Goal: Task Accomplishment & Management: Complete application form

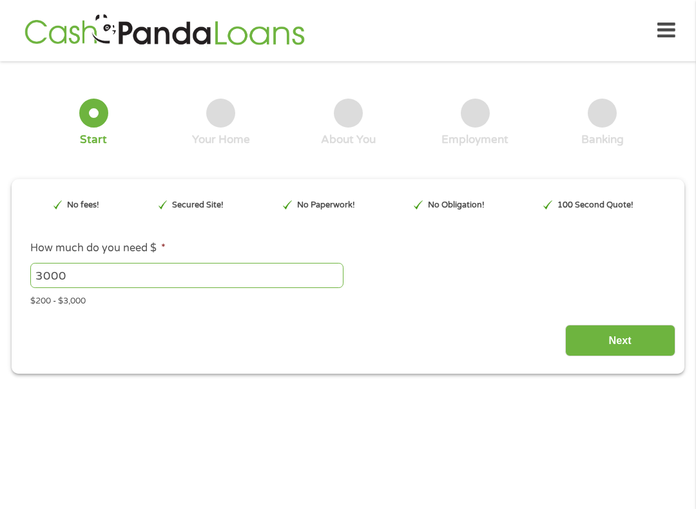
type input "Cj0KCQjwh5vFBhCyARIsAHBx2wxcjVAd2_LQ_-l7C_BqUrvtiMxEEGFpMjzLh7CpJbTyTAL4KtnSskA…"
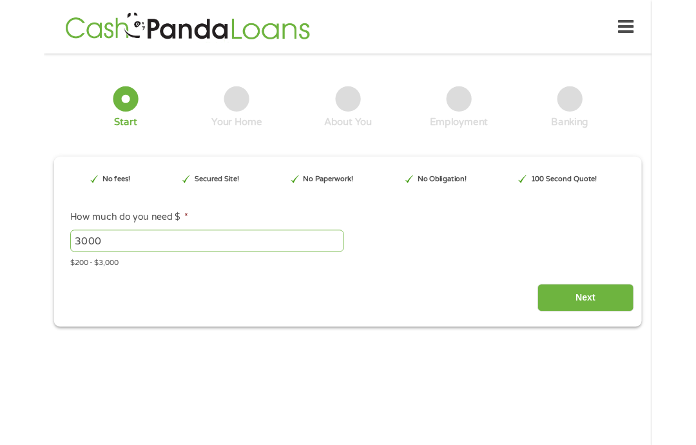
scroll to position [5, 5]
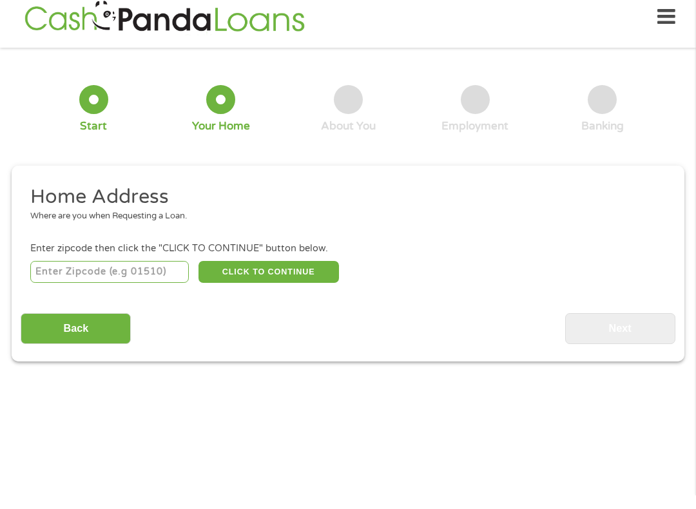
click at [41, 278] on input "number" at bounding box center [109, 285] width 159 height 22
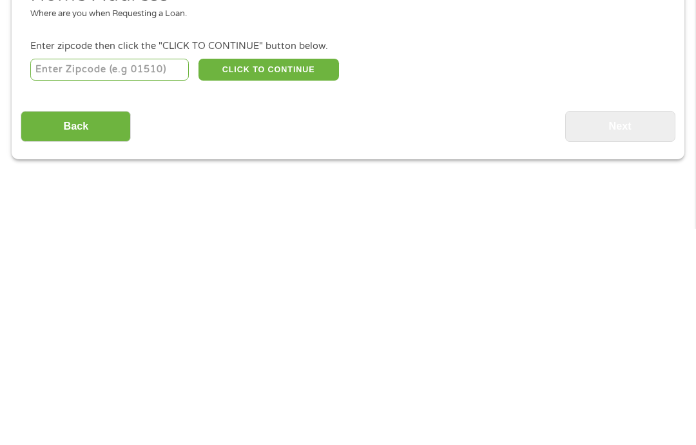
type input "71851"
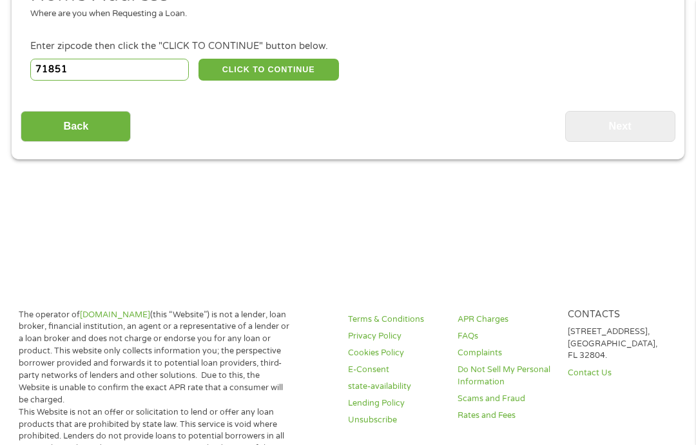
click at [231, 76] on button "CLICK TO CONTINUE" at bounding box center [268, 70] width 140 height 22
type input "71851"
type input "[GEOGRAPHIC_DATA]"
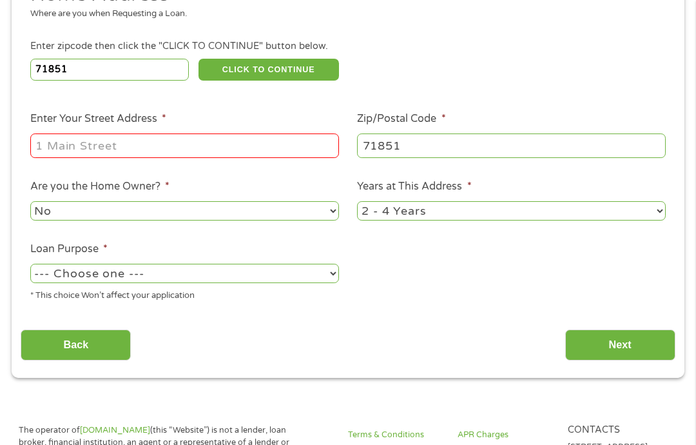
click at [73, 156] on input "Enter Your Street Address *" at bounding box center [184, 145] width 309 height 24
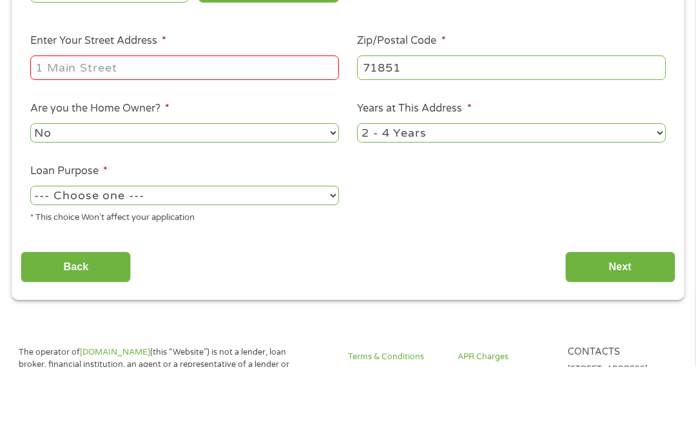
type input "[STREET_ADDRESS][PERSON_NAME]"
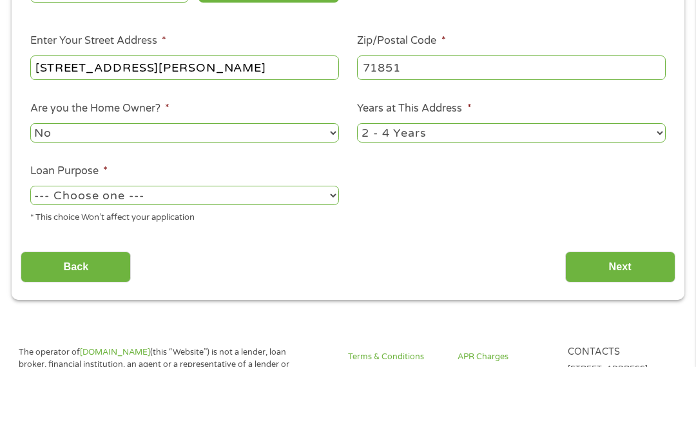
scroll to position [294, 0]
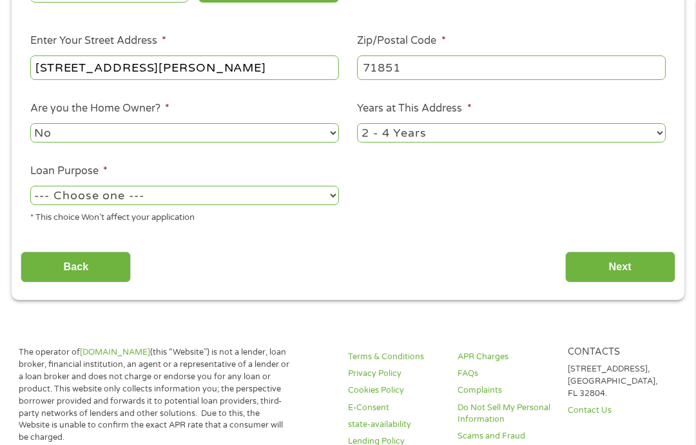
click at [40, 142] on select "No Yes" at bounding box center [184, 132] width 309 height 19
select select "yes"
click at [664, 142] on select "1 Year or less 1 - 2 Years 2 - 4 Years Over 4 Years" at bounding box center [511, 132] width 309 height 19
select select "60months"
click at [46, 204] on select "--- Choose one --- Pay Bills Debt Consolidation Home Improvement Major Purchase…" at bounding box center [184, 195] width 309 height 19
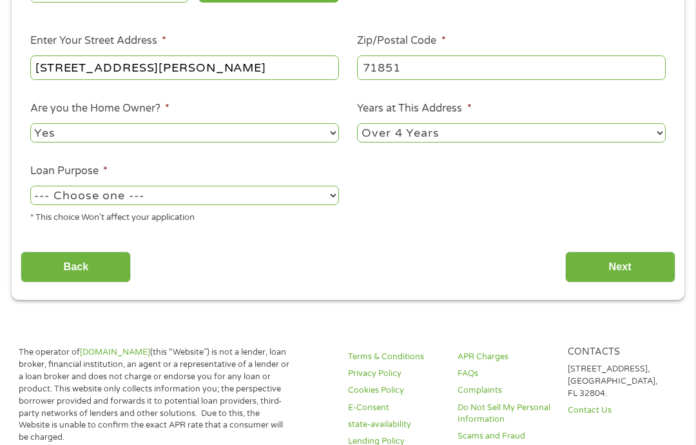
select select "paybills"
click at [646, 283] on input "Next" at bounding box center [620, 267] width 110 height 32
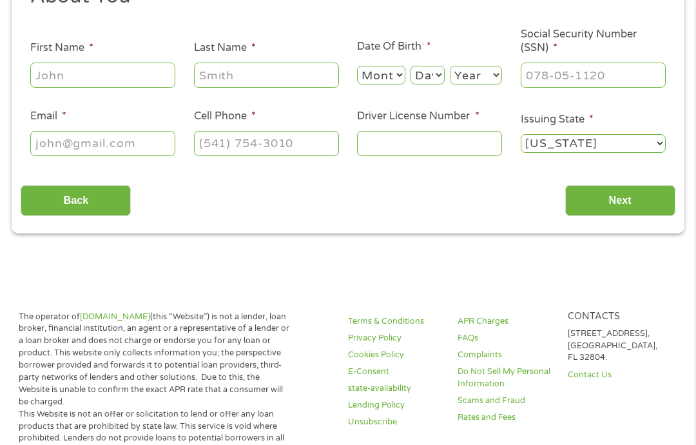
scroll to position [14, 0]
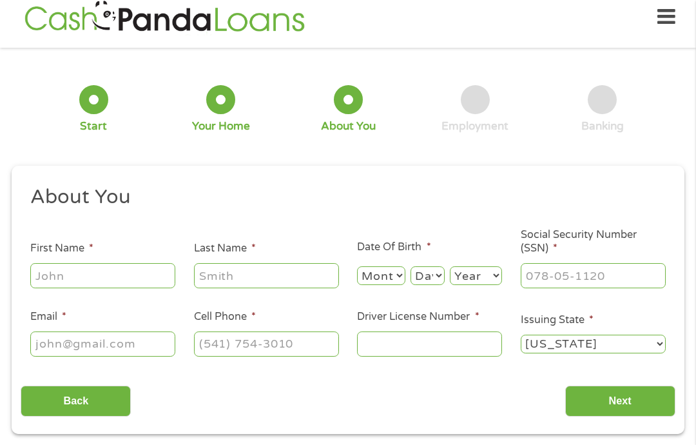
click at [40, 284] on input "First Name *" at bounding box center [102, 275] width 145 height 24
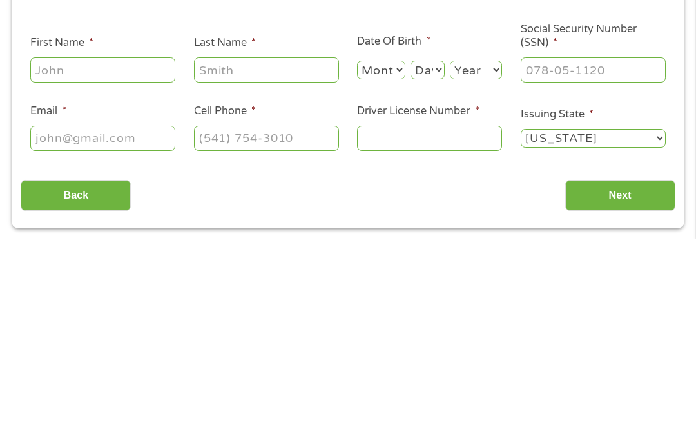
type input "[PERSON_NAME]"
type input "[EMAIL_ADDRESS][DOMAIN_NAME]"
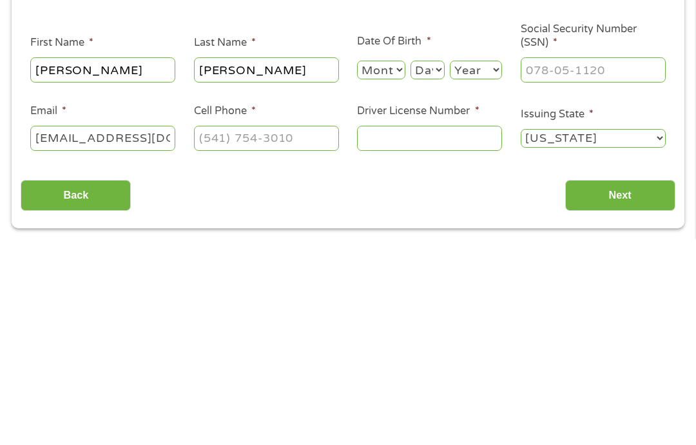
scroll to position [219, 0]
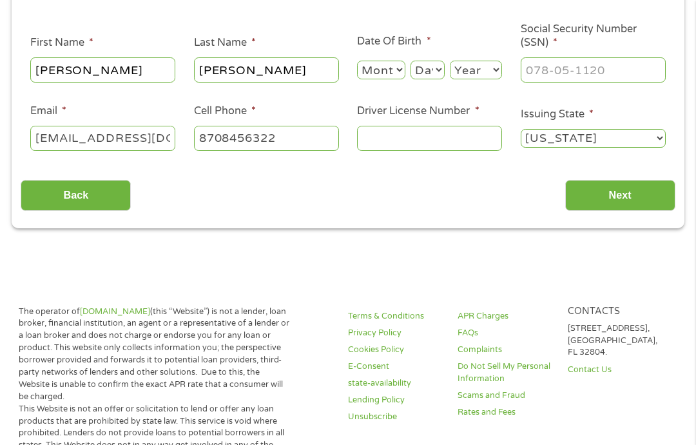
type input "[PHONE_NUMBER]"
click at [386, 75] on select "Month 1 2 3 4 5 6 7 8 9 10 11 12" at bounding box center [381, 70] width 48 height 19
select select "1"
click at [431, 79] on select "Day 1 2 3 4 5 6 7 8 9 10 11 12 13 14 15 16 17 18 19 20 21 22 23 24 25 26 27 28 …" at bounding box center [427, 70] width 34 height 19
select select "14"
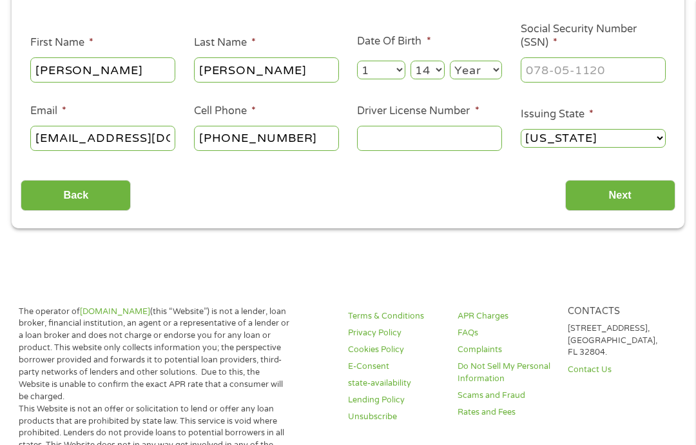
click at [480, 75] on select "Year [DATE] 2006 2005 2004 2003 2002 2001 2000 1999 1998 1997 1996 1995 1994 19…" at bounding box center [476, 70] width 52 height 19
select select "1987"
click at [630, 81] on input "Social Security Number (SSN) *" at bounding box center [593, 69] width 145 height 24
type input "432-75-6453"
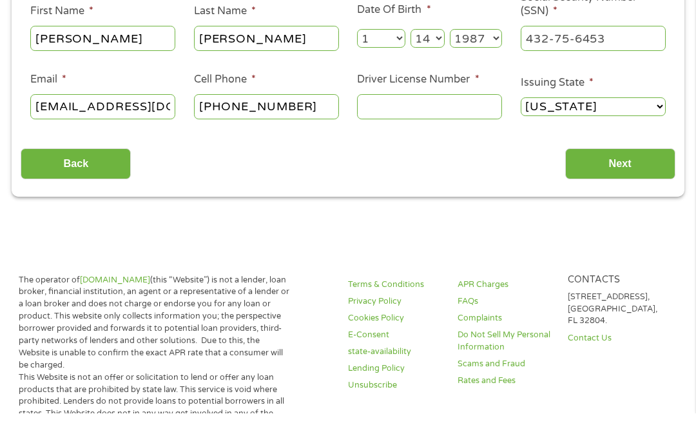
click at [318, 126] on input "[PHONE_NUMBER]" at bounding box center [266, 138] width 145 height 24
type input "[PHONE_NUMBER]"
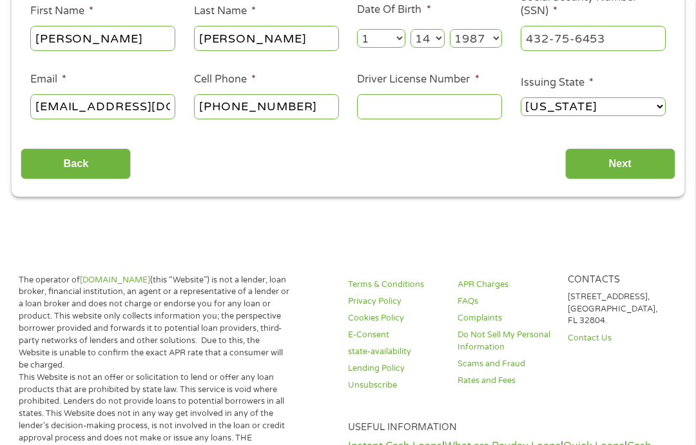
click at [370, 117] on input "Driver License Number *" at bounding box center [429, 106] width 145 height 24
type input "916435481"
click at [629, 162] on input "Next" at bounding box center [620, 164] width 110 height 32
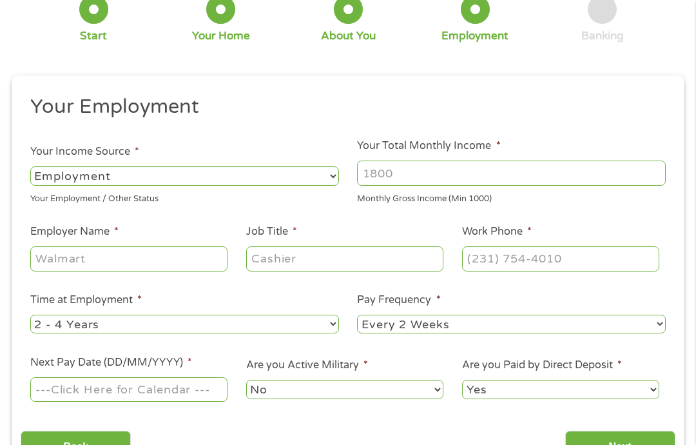
scroll to position [110, 0]
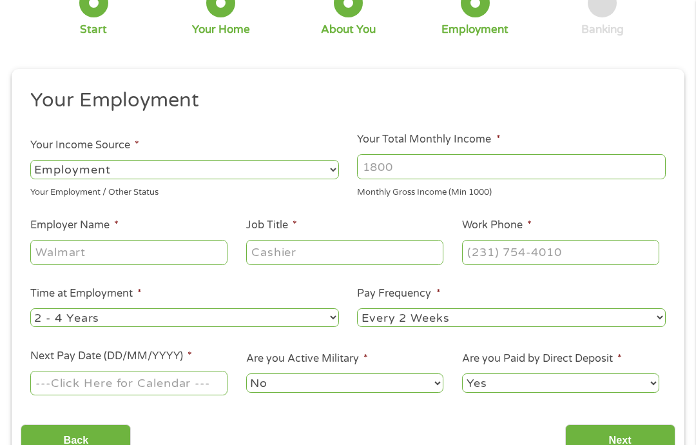
click at [32, 168] on select "--- Choose one --- Employment [DEMOGRAPHIC_DATA] Benefits" at bounding box center [184, 169] width 309 height 19
click at [582, 166] on input "Your Total Monthly Income *" at bounding box center [511, 166] width 309 height 24
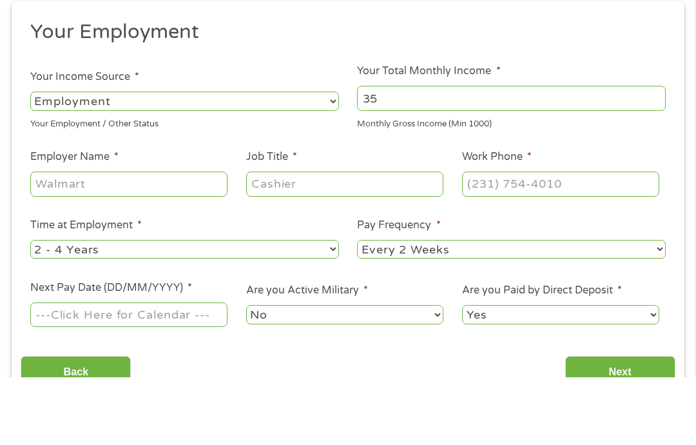
type input "3"
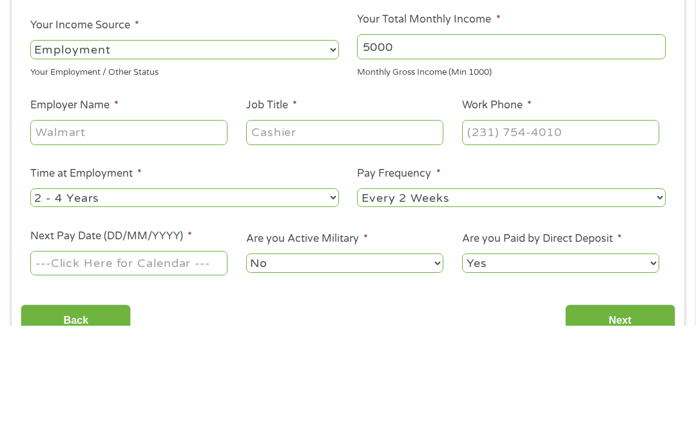
type input "5000"
click at [40, 240] on input "Employer Name *" at bounding box center [128, 252] width 197 height 24
type input "Hope public Schools"
click at [338, 240] on input "Job Title *" at bounding box center [344, 252] width 197 height 24
type input "Teacher Aide"
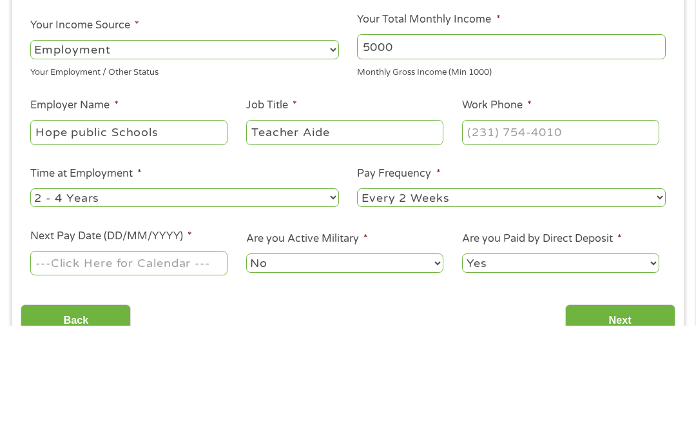
click at [552, 240] on input "Work Phone *" at bounding box center [560, 252] width 197 height 24
type input "[PHONE_NUMBER]"
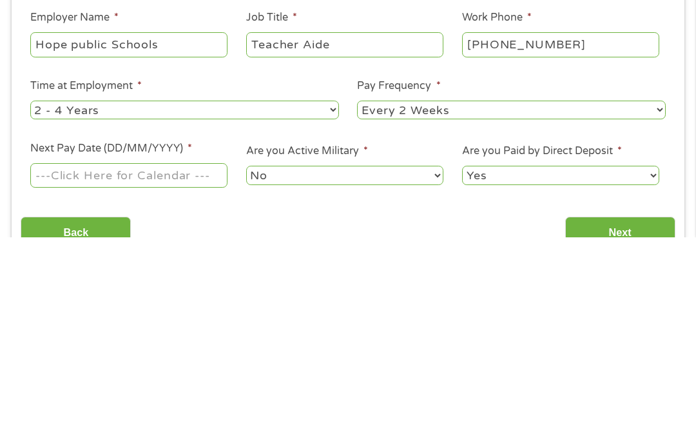
click at [64, 308] on select "--- Choose one --- 1 Year or less 1 - 2 Years 2 - 4 Years Over 4 Years" at bounding box center [184, 317] width 309 height 19
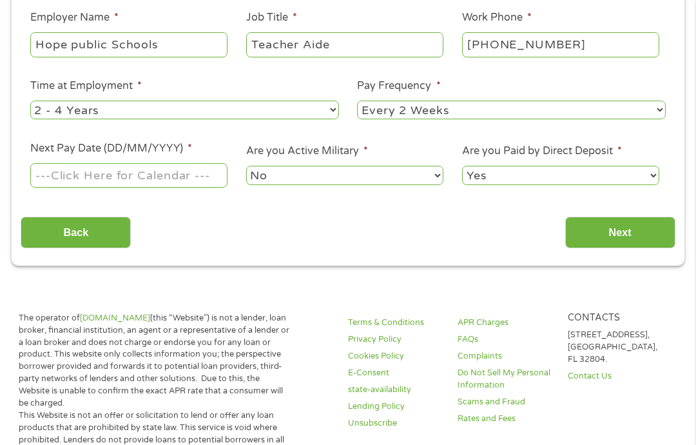
select select "12months"
click at [542, 119] on select "--- Choose one --- Every 2 Weeks Every Week Monthly Semi-Monthly" at bounding box center [511, 110] width 309 height 19
select select "monthly"
click at [47, 182] on input "Next Pay Date (DD/MM/YYYY) *" at bounding box center [128, 175] width 197 height 24
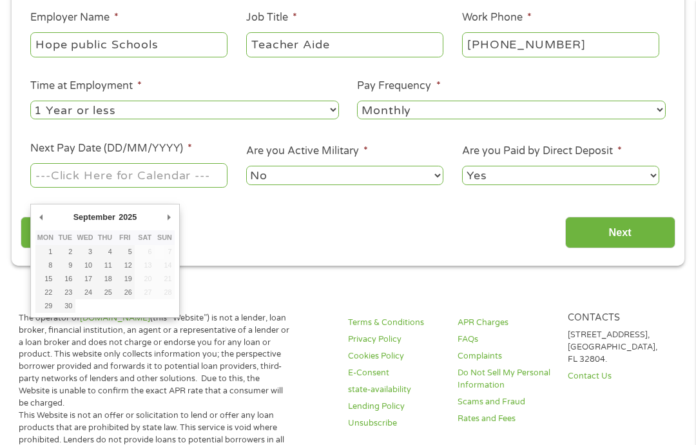
type input "[DATE]"
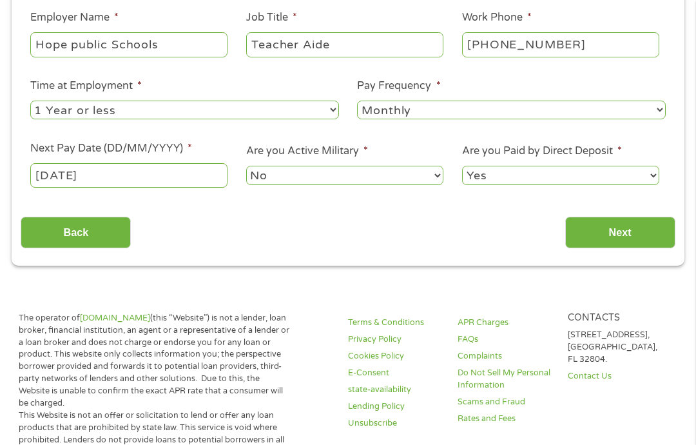
click at [621, 248] on input "Next" at bounding box center [620, 232] width 110 height 32
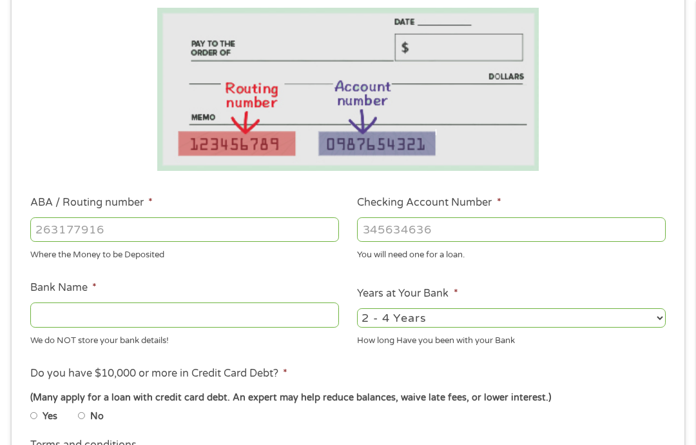
scroll to position [247, 0]
click at [47, 232] on input "ABA / Routing number *" at bounding box center [184, 229] width 309 height 24
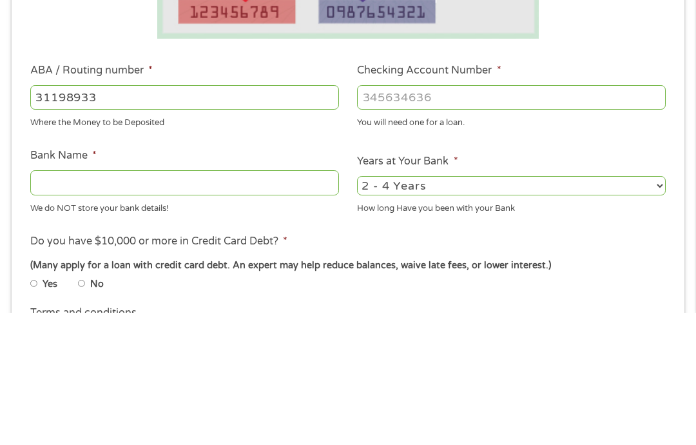
type input "311989331"
type input "RED RIVER EMP FCU"
type input "311989331"
click at [532, 217] on input "Checking Account Number *" at bounding box center [511, 229] width 309 height 24
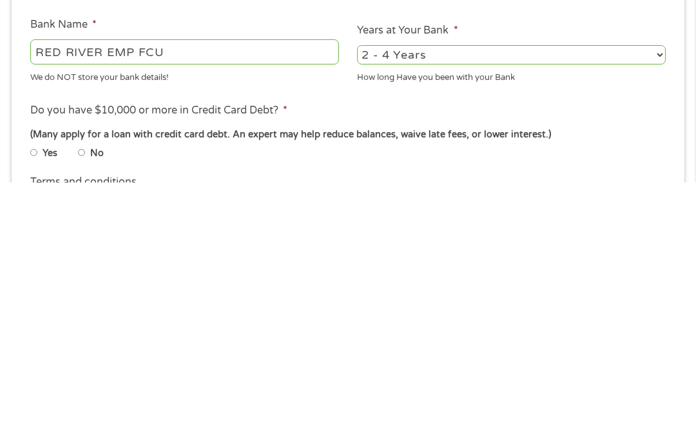
type input "687749"
click at [611, 308] on select "2 - 4 Years 6 - 12 Months 1 - 2 Years Over 4 Years" at bounding box center [511, 317] width 309 height 19
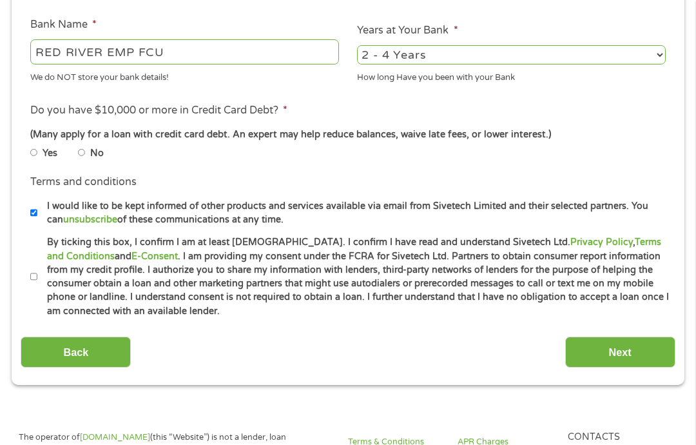
select select "60months"
click at [104, 160] on label "No" at bounding box center [97, 153] width 14 height 14
click at [86, 157] on input "No" at bounding box center [82, 153] width 8 height 8
radio input "true"
click at [26, 318] on li "Terms and conditions * By ticking this box, I confirm I am at least [DEMOGRAPHI…" at bounding box center [348, 276] width 654 height 82
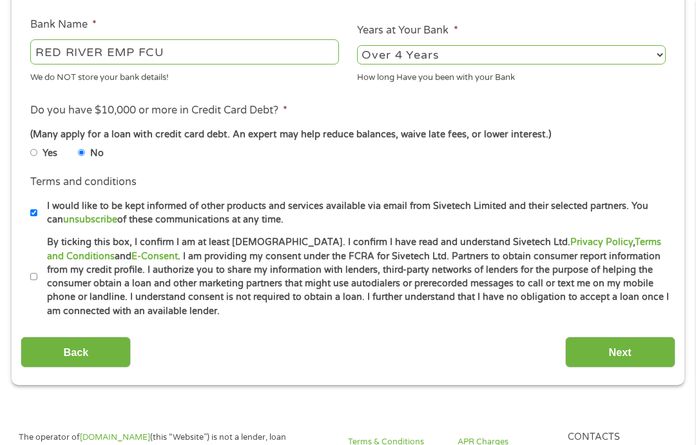
click at [38, 280] on input "By ticking this box, I confirm I am at least [DEMOGRAPHIC_DATA]. I confirm I ha…" at bounding box center [34, 277] width 8 height 8
checkbox input "true"
click at [662, 368] on input "Next" at bounding box center [620, 352] width 110 height 32
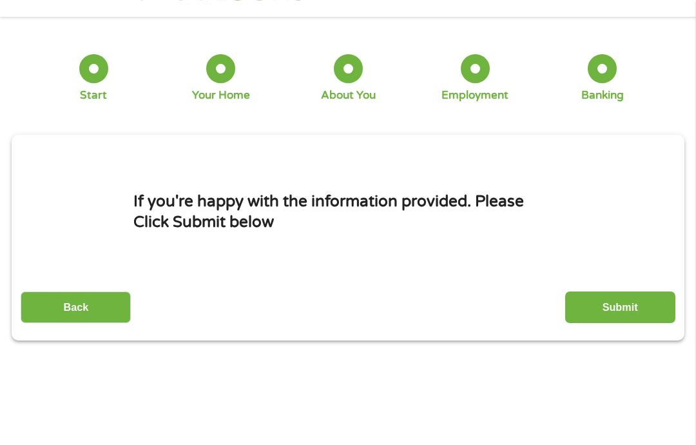
scroll to position [14, 0]
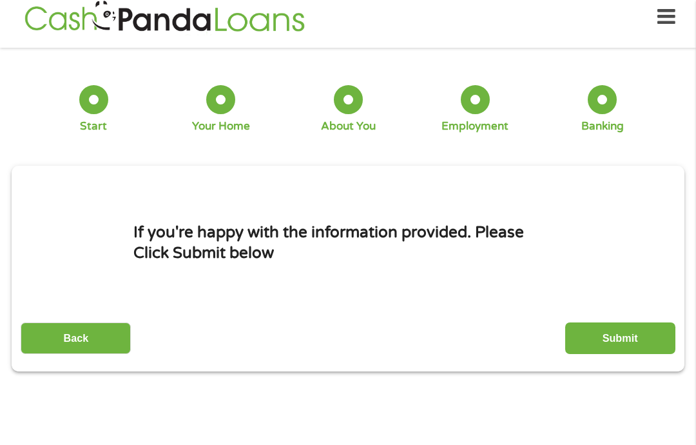
click at [654, 343] on input "Submit" at bounding box center [620, 338] width 110 height 32
